Goal: Check status: Check status

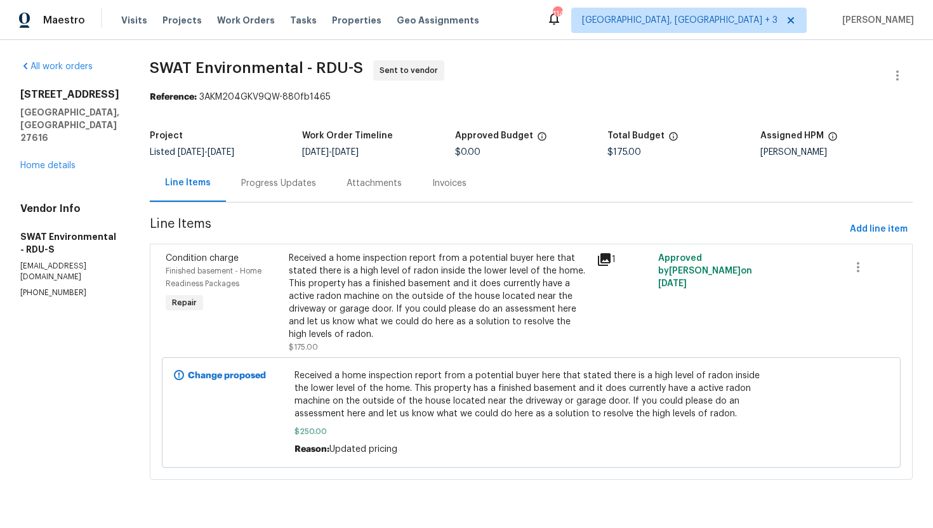
click at [249, 186] on div "Progress Updates" at bounding box center [278, 183] width 75 height 13
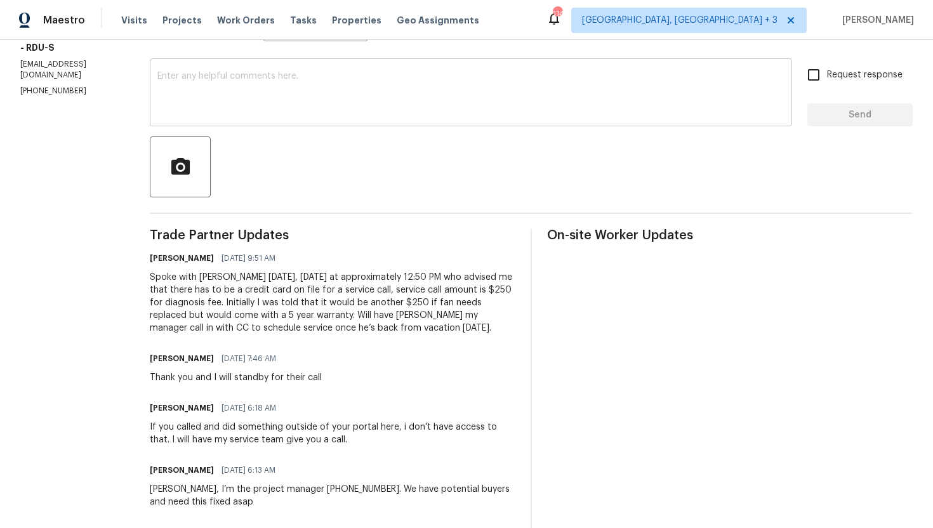
scroll to position [211, 0]
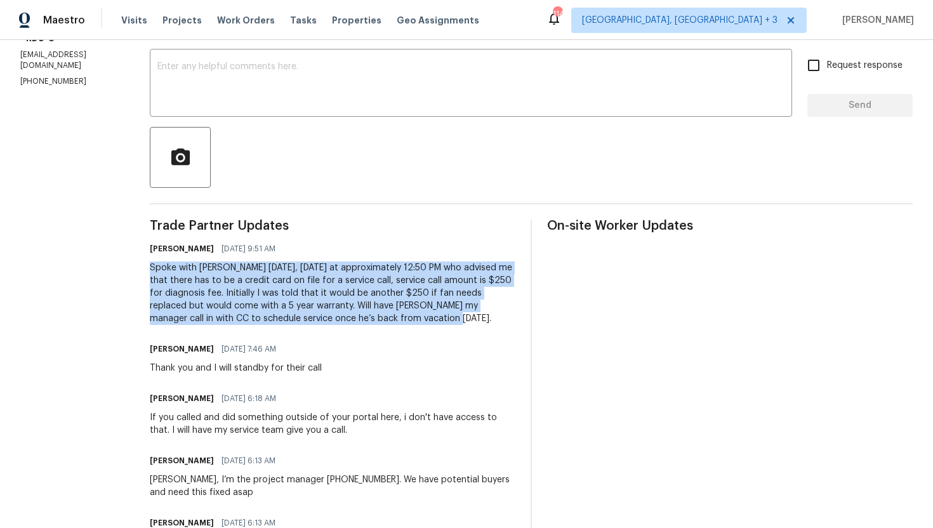
drag, startPoint x: 404, startPoint y: 320, endPoint x: 137, endPoint y: 269, distance: 272.0
click at [137, 269] on div "All work orders 3321 Beech Bluff Ln Raleigh, NC 27616 Home details Vendor Info …" at bounding box center [466, 393] width 933 height 1128
copy div "Spoke with Chris today, Monday 10/6 at approximately 12:50 PM who advised me th…"
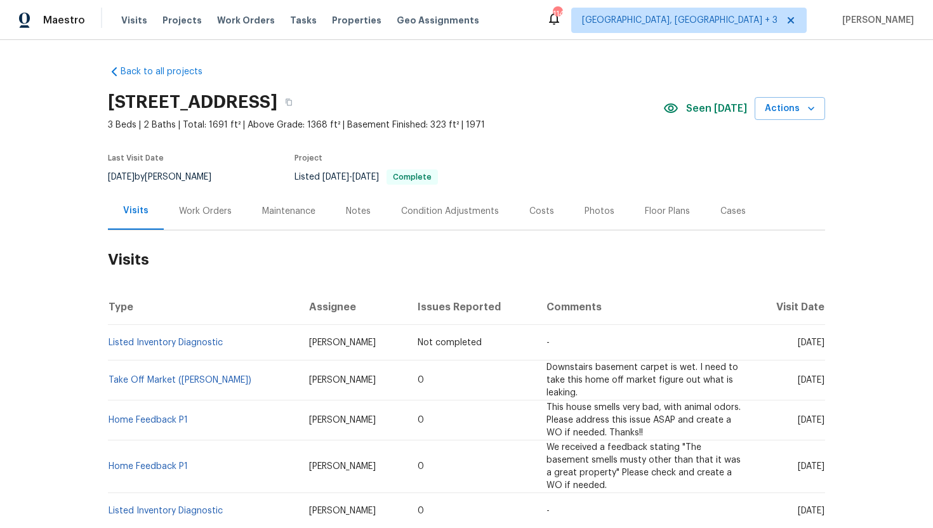
click at [209, 217] on div "Work Orders" at bounding box center [205, 211] width 53 height 13
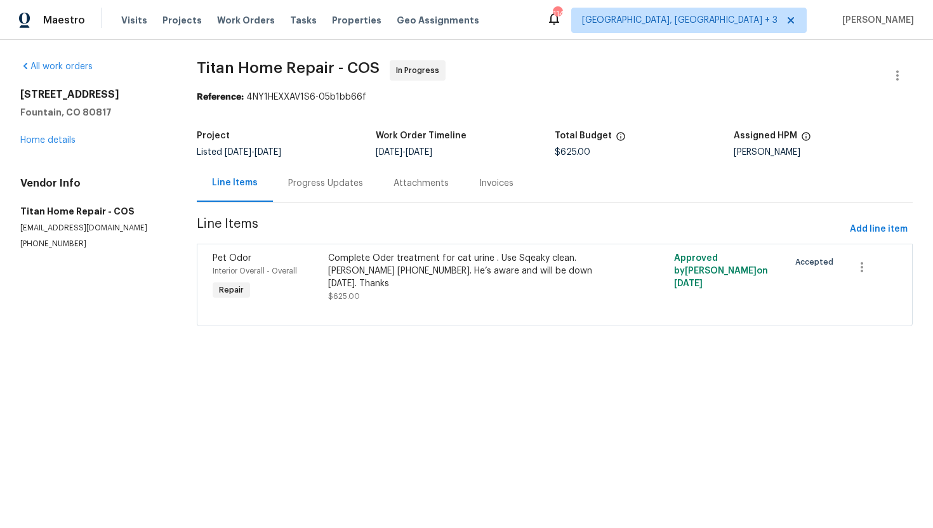
click at [323, 176] on div "Progress Updates" at bounding box center [325, 182] width 105 height 37
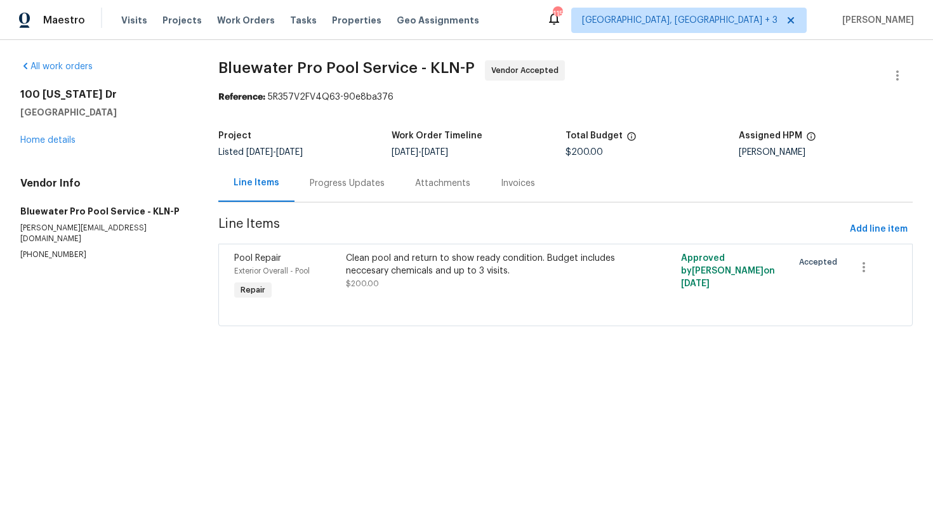
click at [346, 192] on div "Progress Updates" at bounding box center [346, 182] width 105 height 37
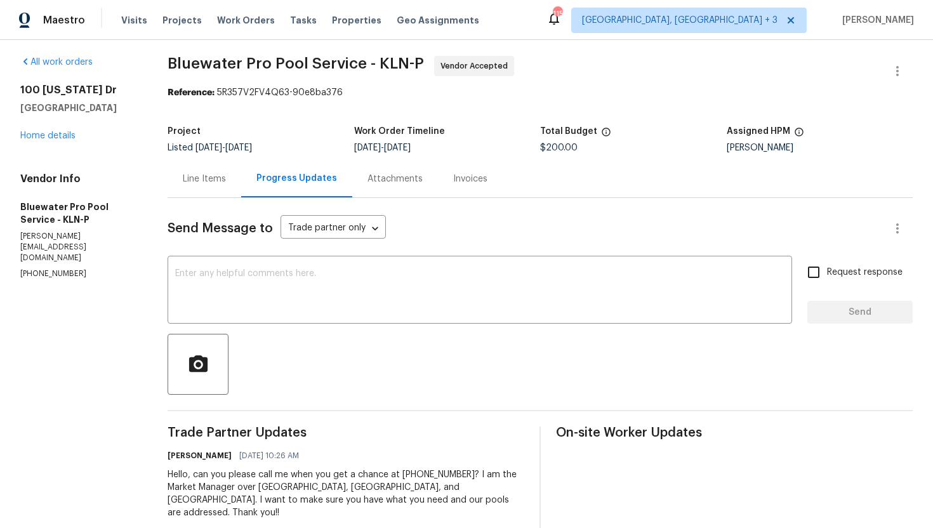
scroll to position [18, 0]
